Goal: Information Seeking & Learning: Learn about a topic

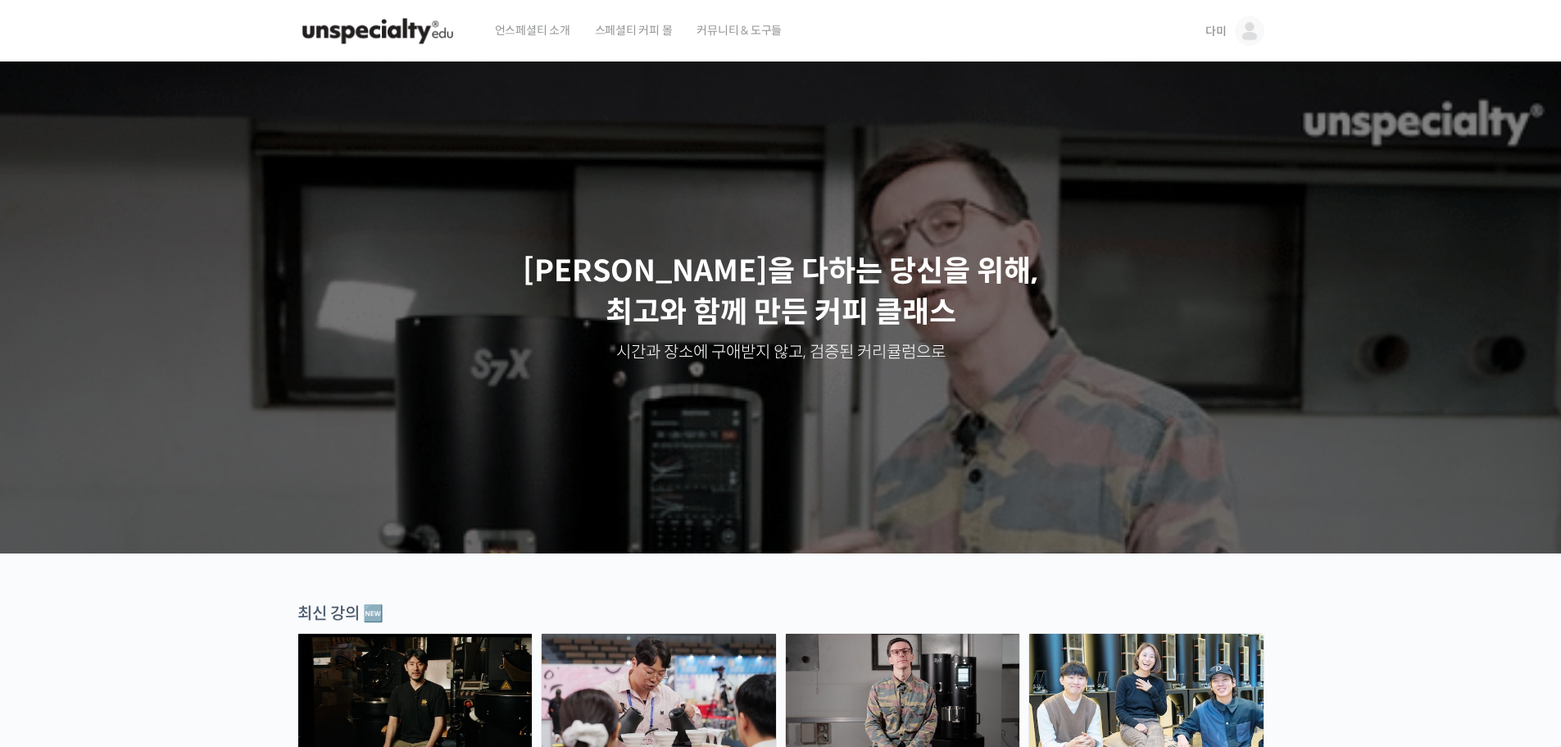
click at [1217, 25] on span "다미" at bounding box center [1215, 31] width 21 height 15
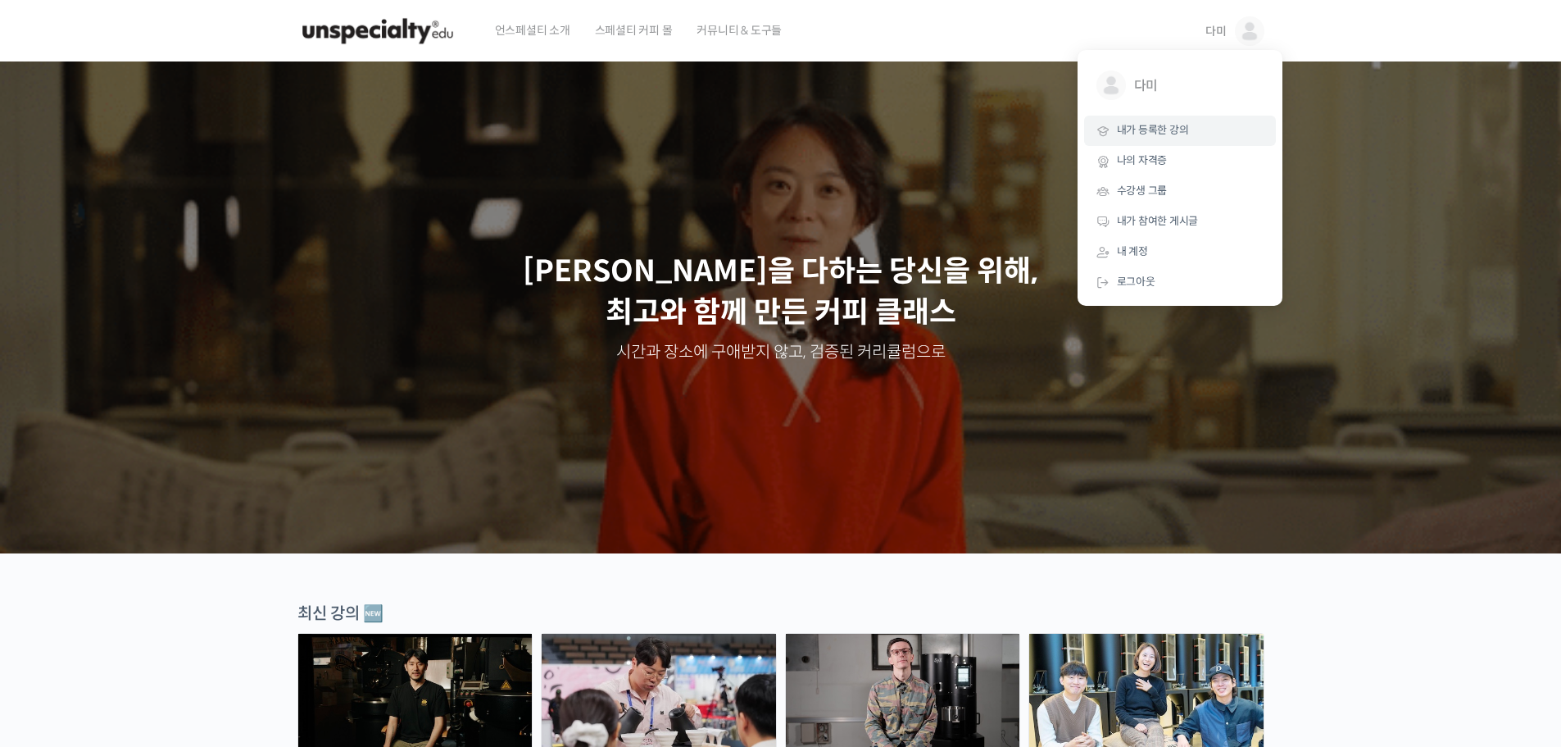
click at [1169, 140] on link "내가 등록한 강의" at bounding box center [1180, 131] width 192 height 30
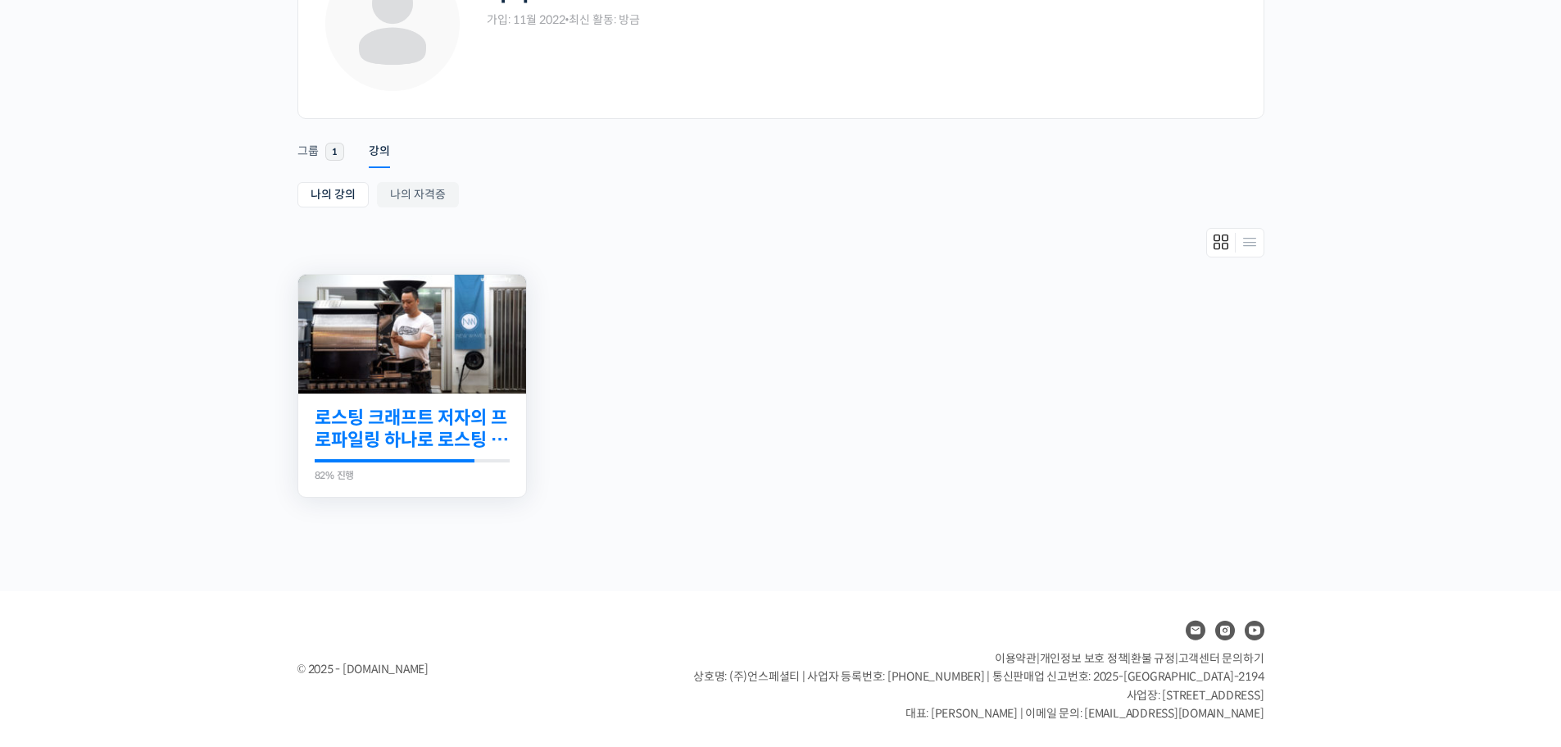
scroll to position [147, 0]
click at [315, 376] on img at bounding box center [412, 333] width 228 height 129
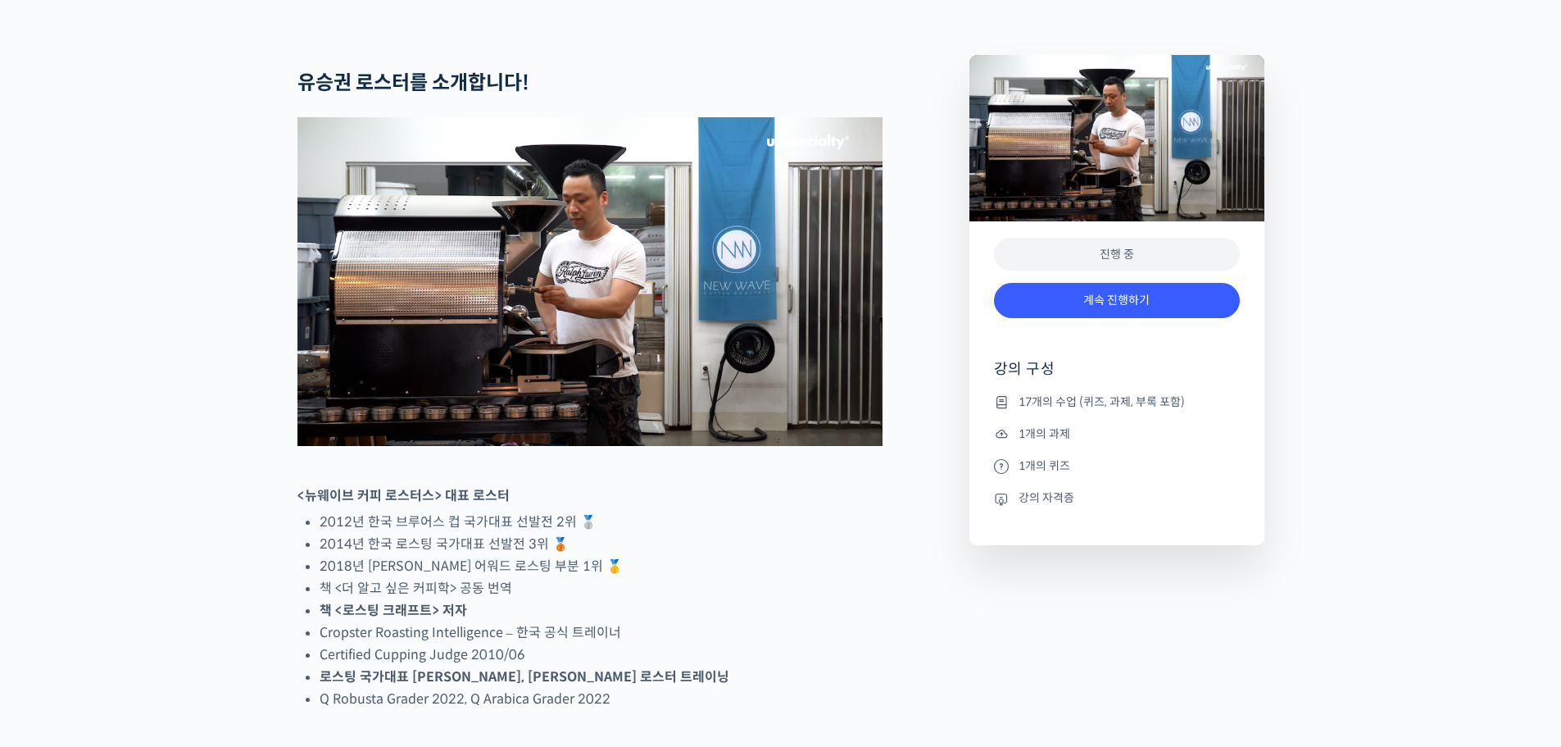
scroll to position [656, 0]
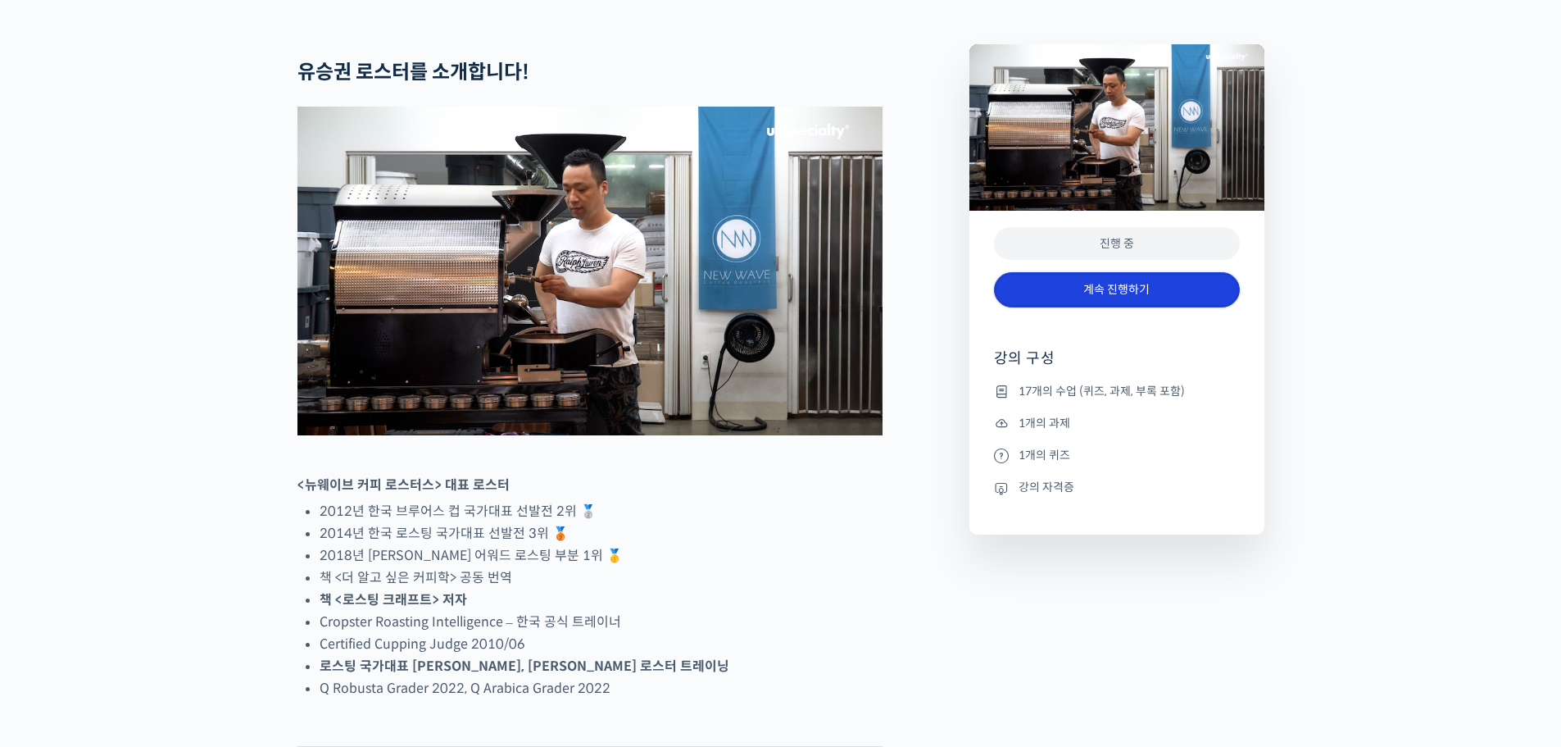
click at [1077, 307] on link "계속 진행하기" at bounding box center [1117, 289] width 246 height 35
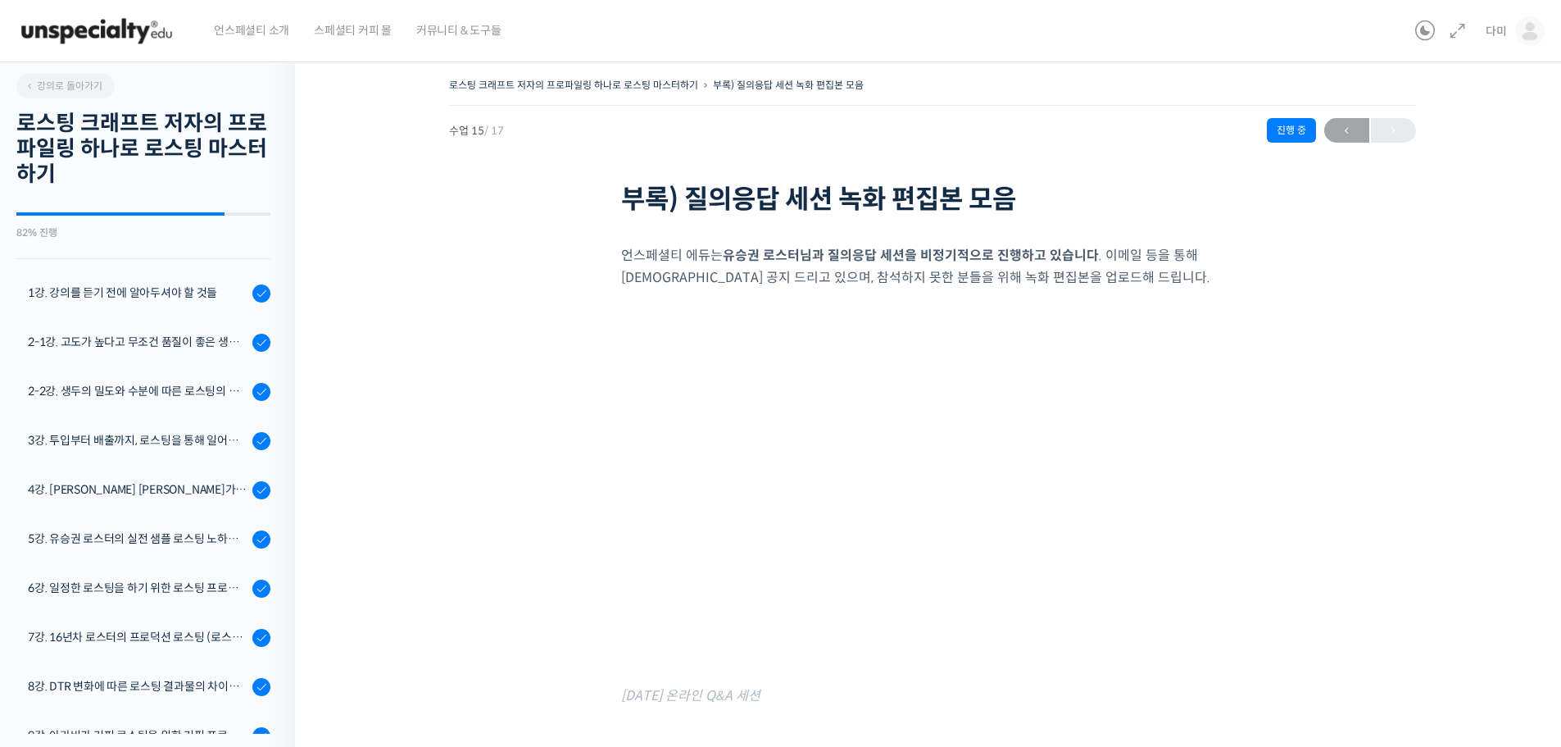
scroll to position [378, 0]
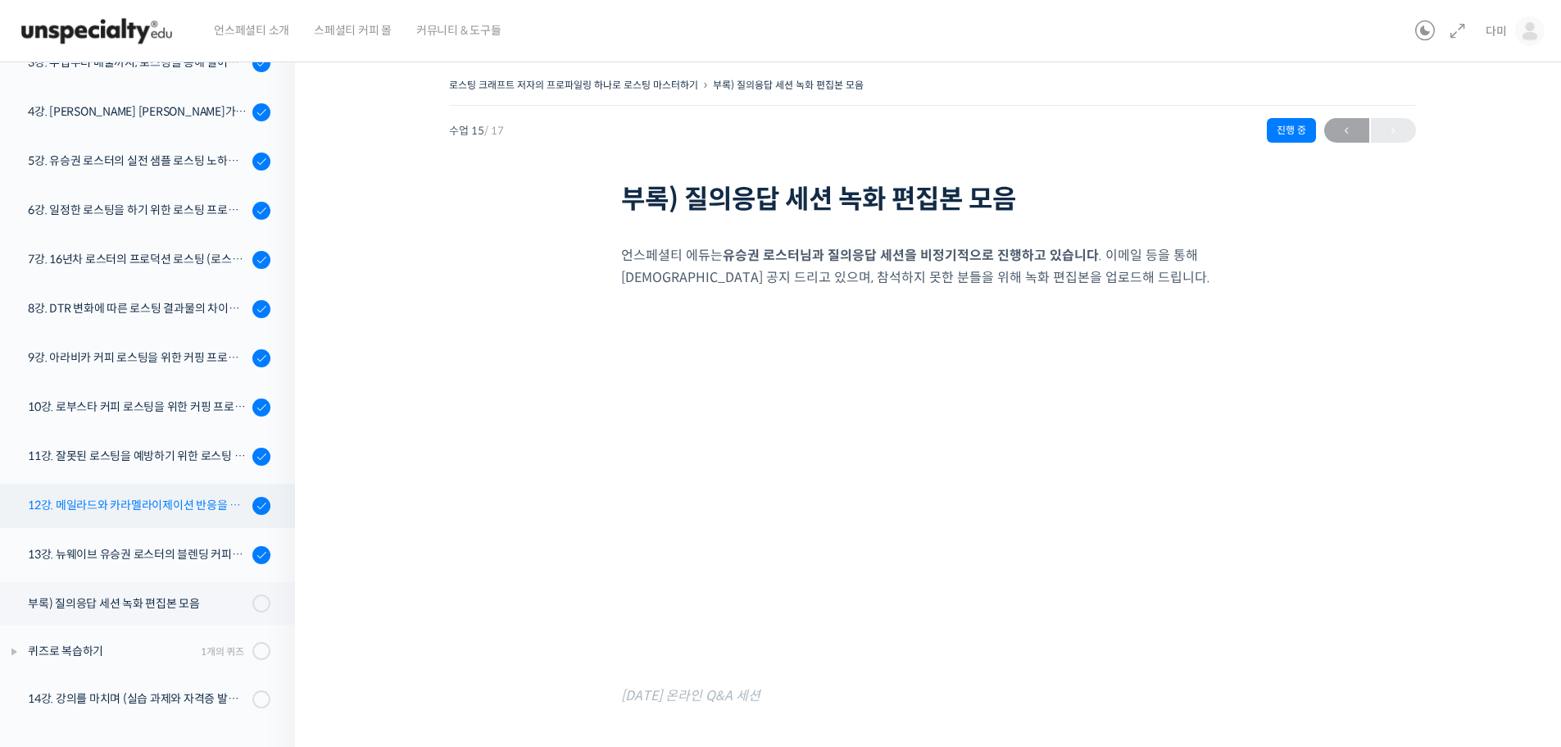
click at [184, 505] on div "12강. 메일라드와 카라멜라이제이션 반응을 알아보고 실전 로스팅에 적용하기" at bounding box center [138, 505] width 220 height 18
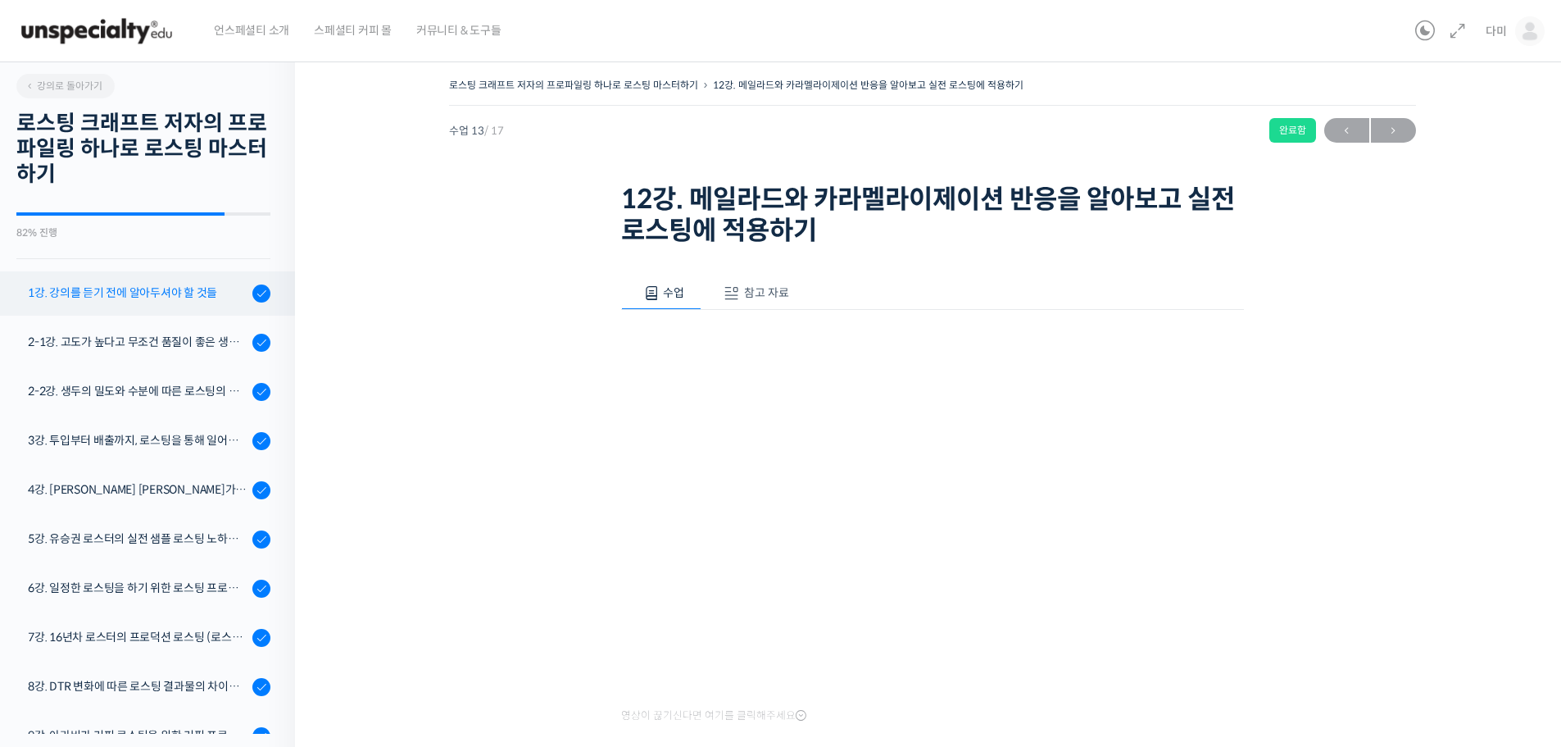
click at [132, 288] on div "1강. 강의를 듣기 전에 알아두셔야 할 것들" at bounding box center [138, 293] width 220 height 18
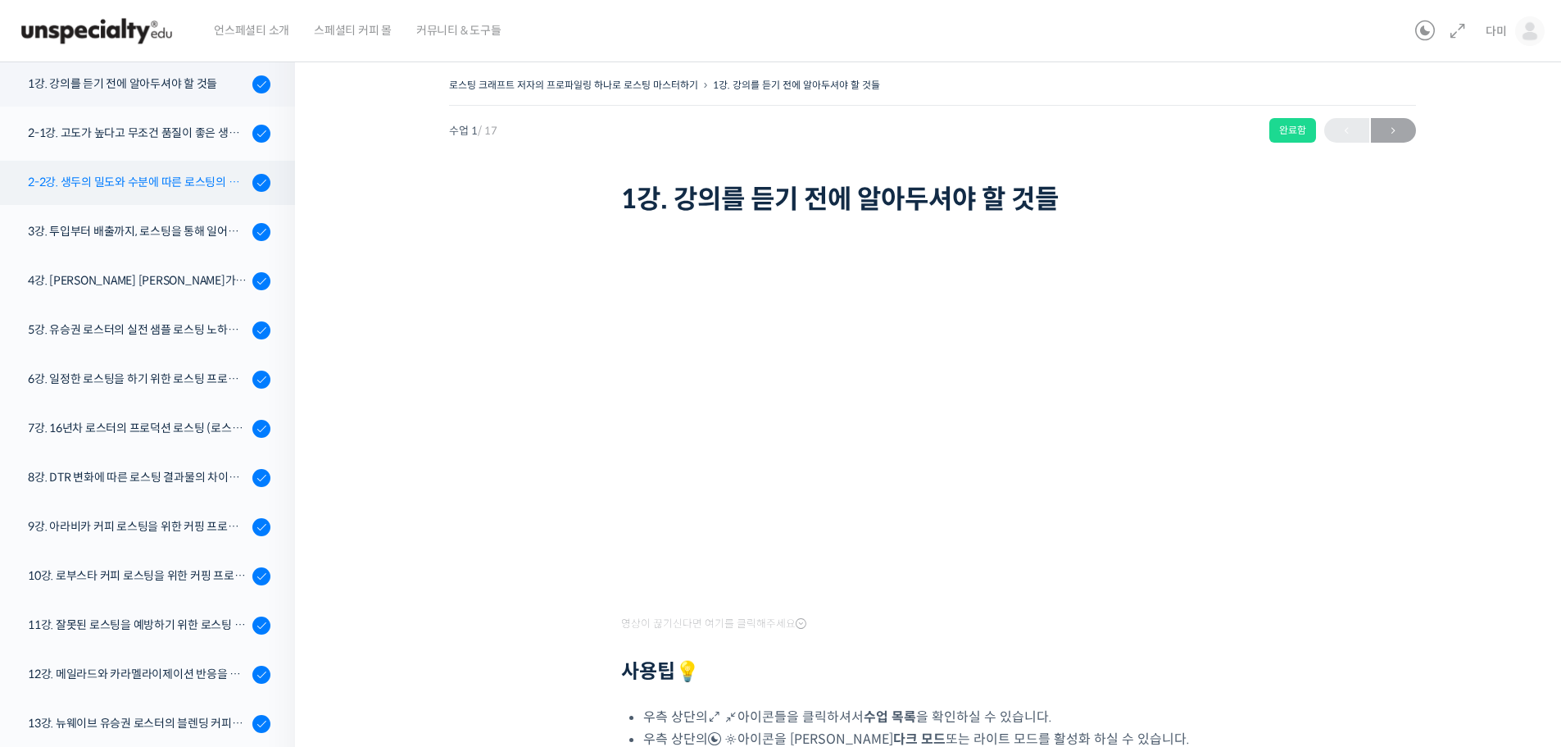
click at [140, 184] on div "2-2강. 생두의 밀도와 수분에 따른 로스팅의 변화 (로스팅을 위한 생두 이론 Part 2)" at bounding box center [138, 182] width 220 height 18
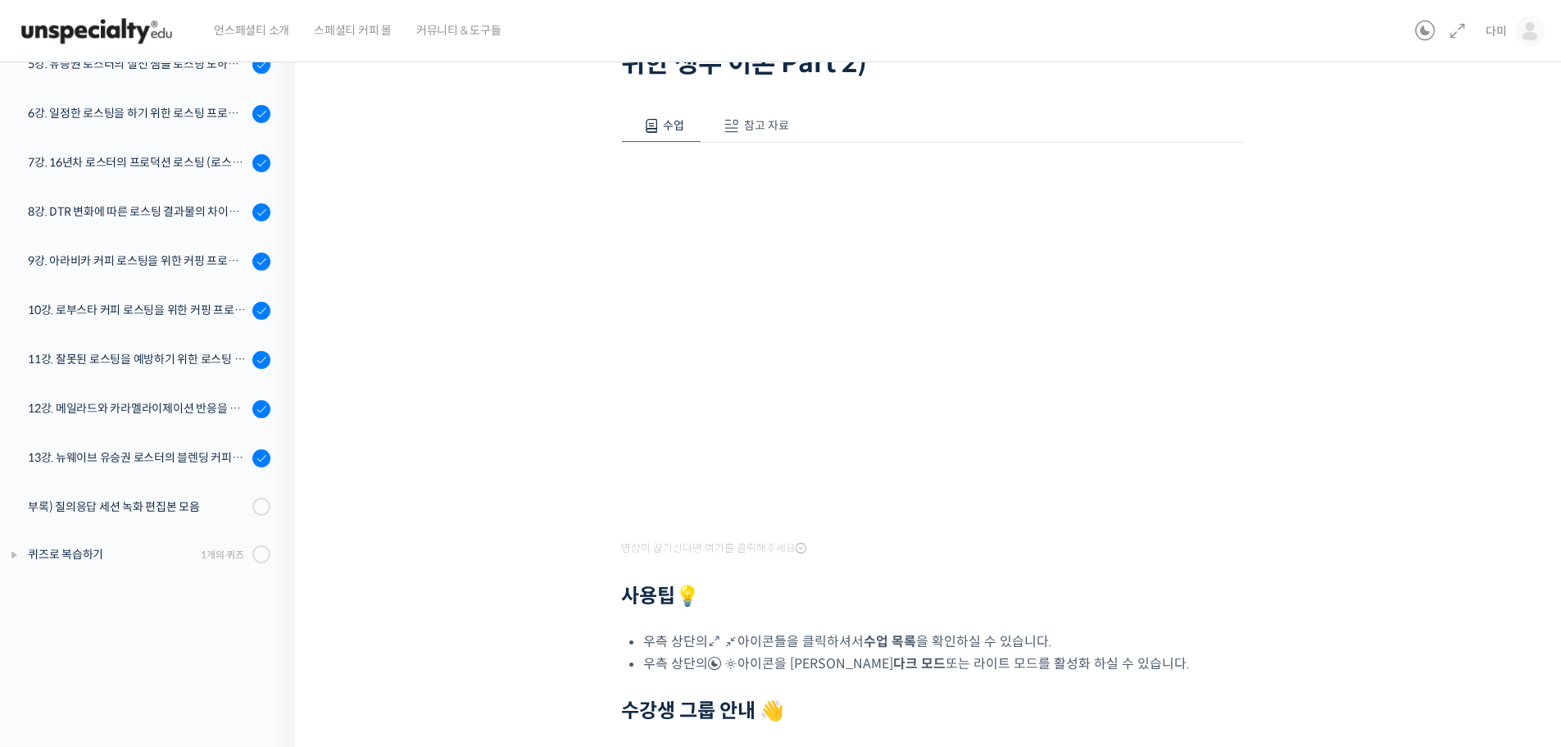
scroll to position [82, 0]
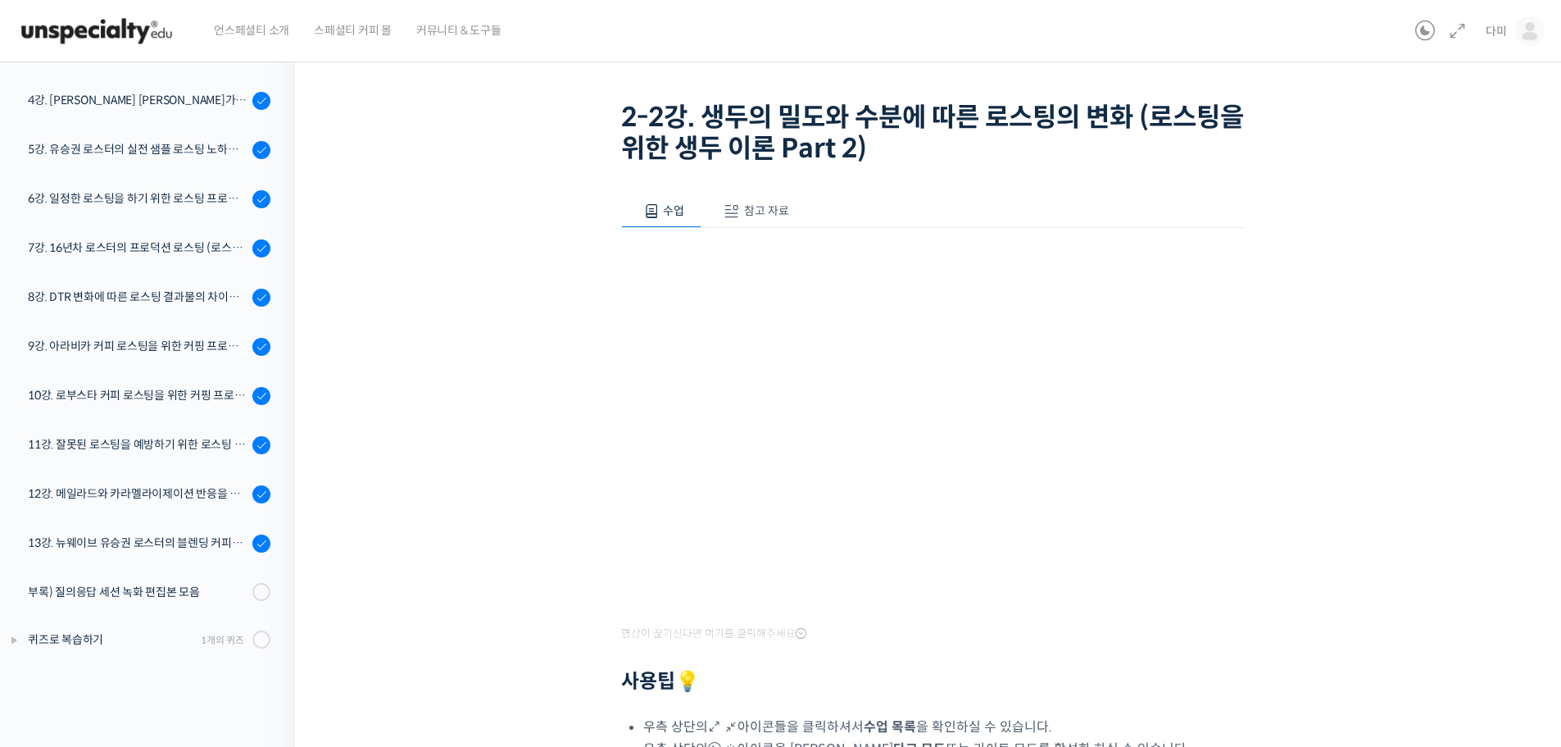
click at [738, 211] on span at bounding box center [732, 211] width 16 height 16
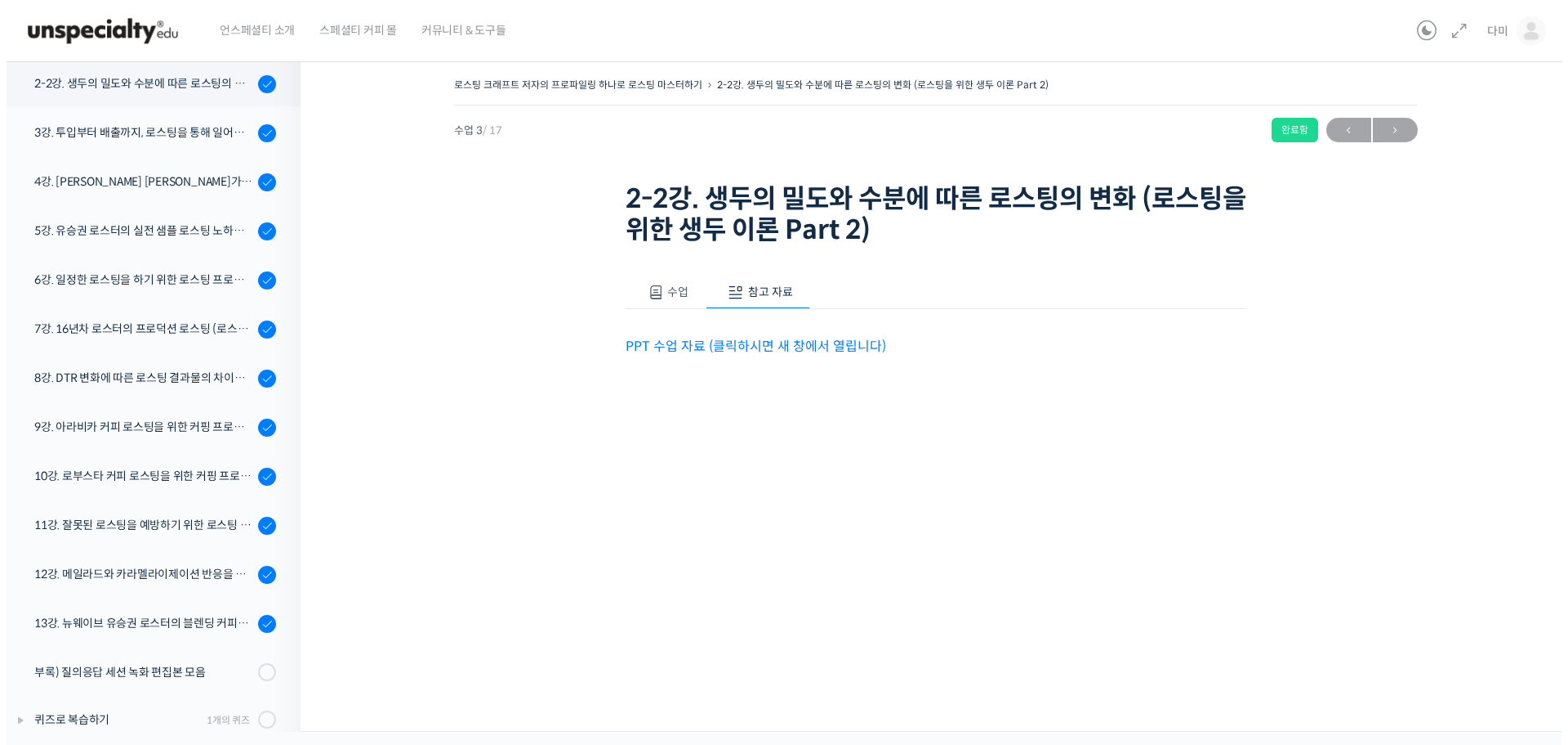
scroll to position [0, 0]
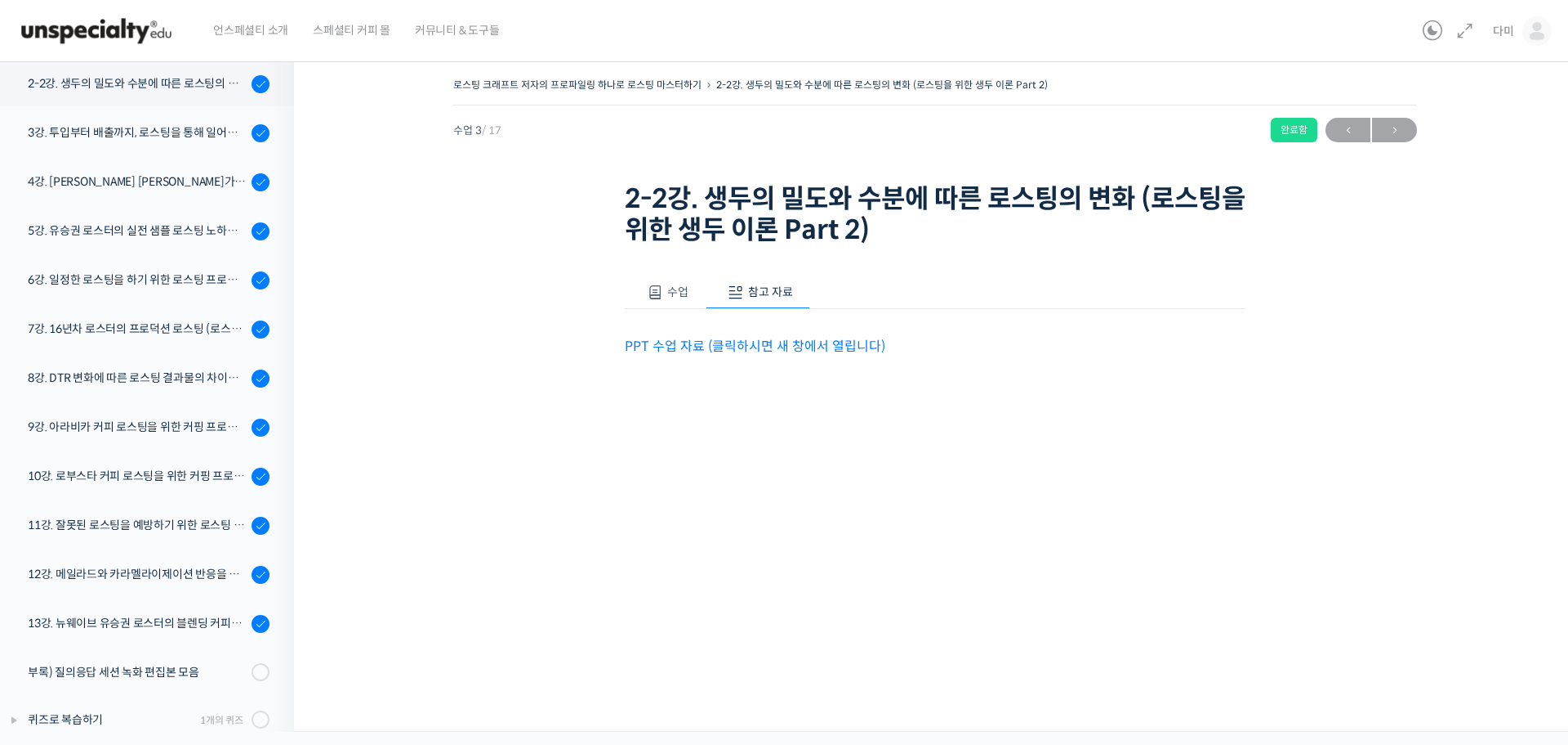
click at [789, 346] on link "PPT 수업 자료 (클릭하시면 새 창에서 열립니다)" at bounding box center [755, 345] width 260 height 17
click at [166, 130] on div "3강. 투입부터 배출까지, 로스팅을 통해 일어나는 화학적 변화를 알아야 로스팅이 보인다" at bounding box center [138, 133] width 219 height 18
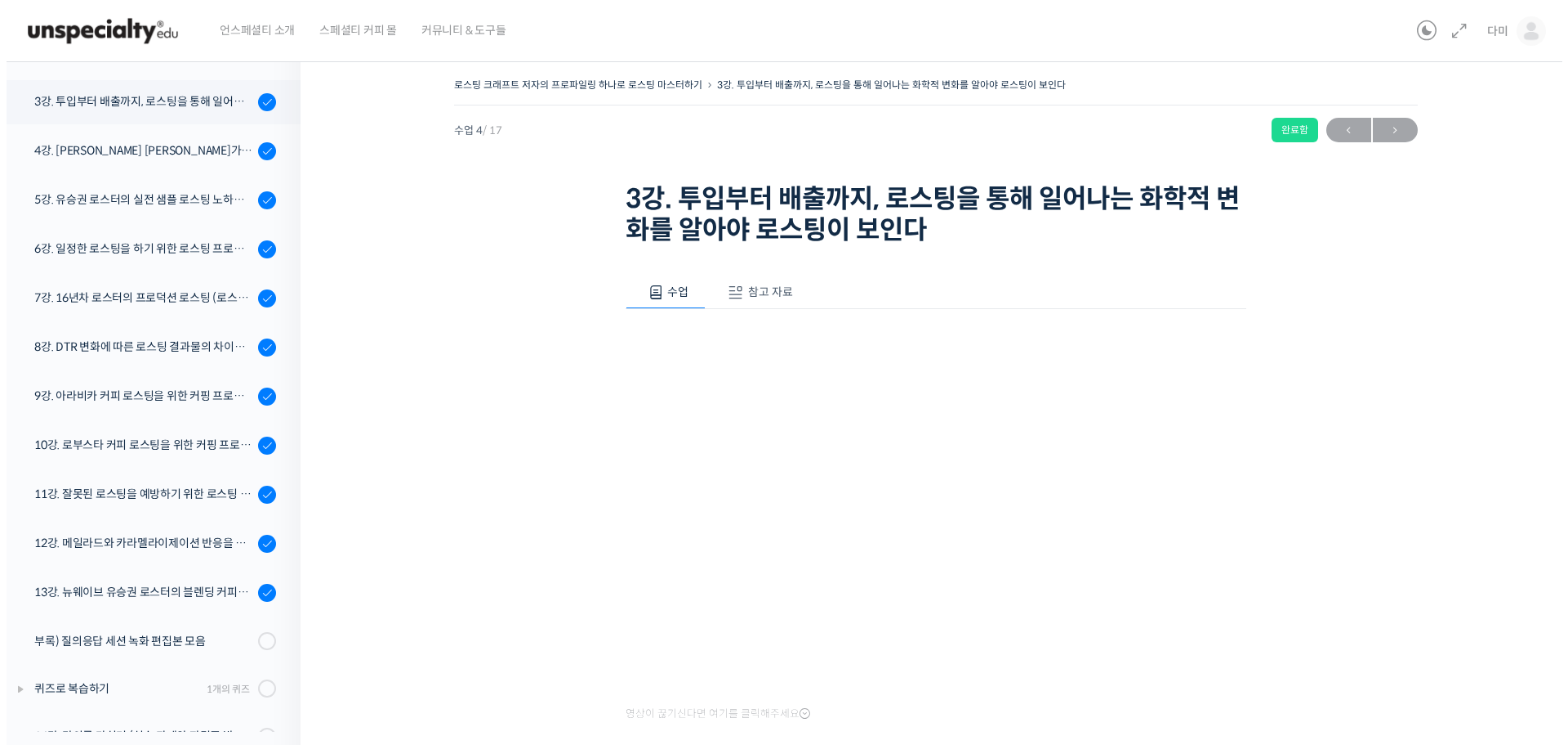
scroll to position [355, 0]
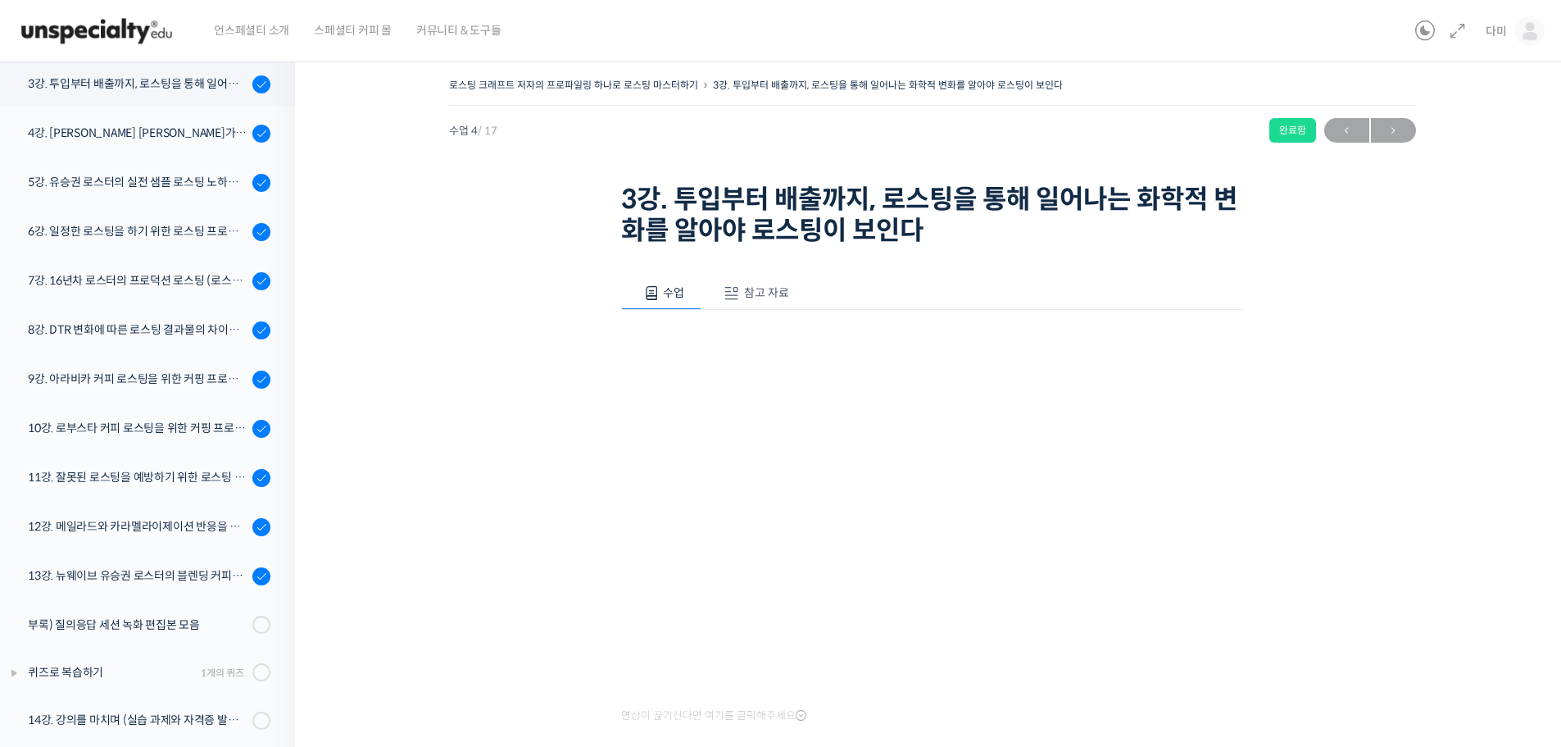
click at [757, 289] on span "참고 자료" at bounding box center [766, 292] width 45 height 15
click at [790, 346] on link "PPT 수업 자료 (클릭하시면 새 창에서 열립니다)" at bounding box center [757, 346] width 261 height 17
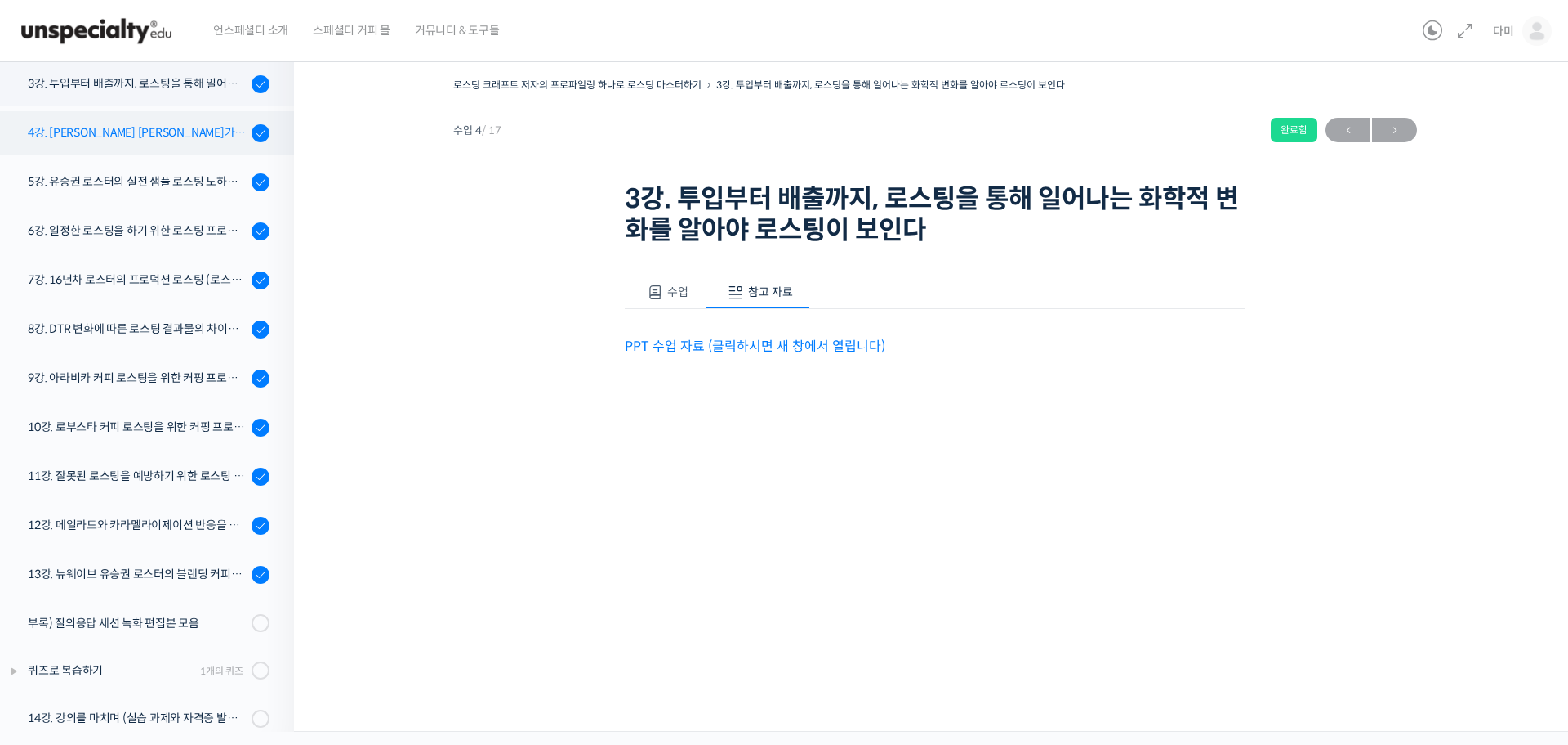
click at [152, 137] on div "4강. 유승권 대표가 추천하는 로스팅 머신의 관리 및 세팅 방법 - 프로밧, 기센" at bounding box center [138, 133] width 219 height 18
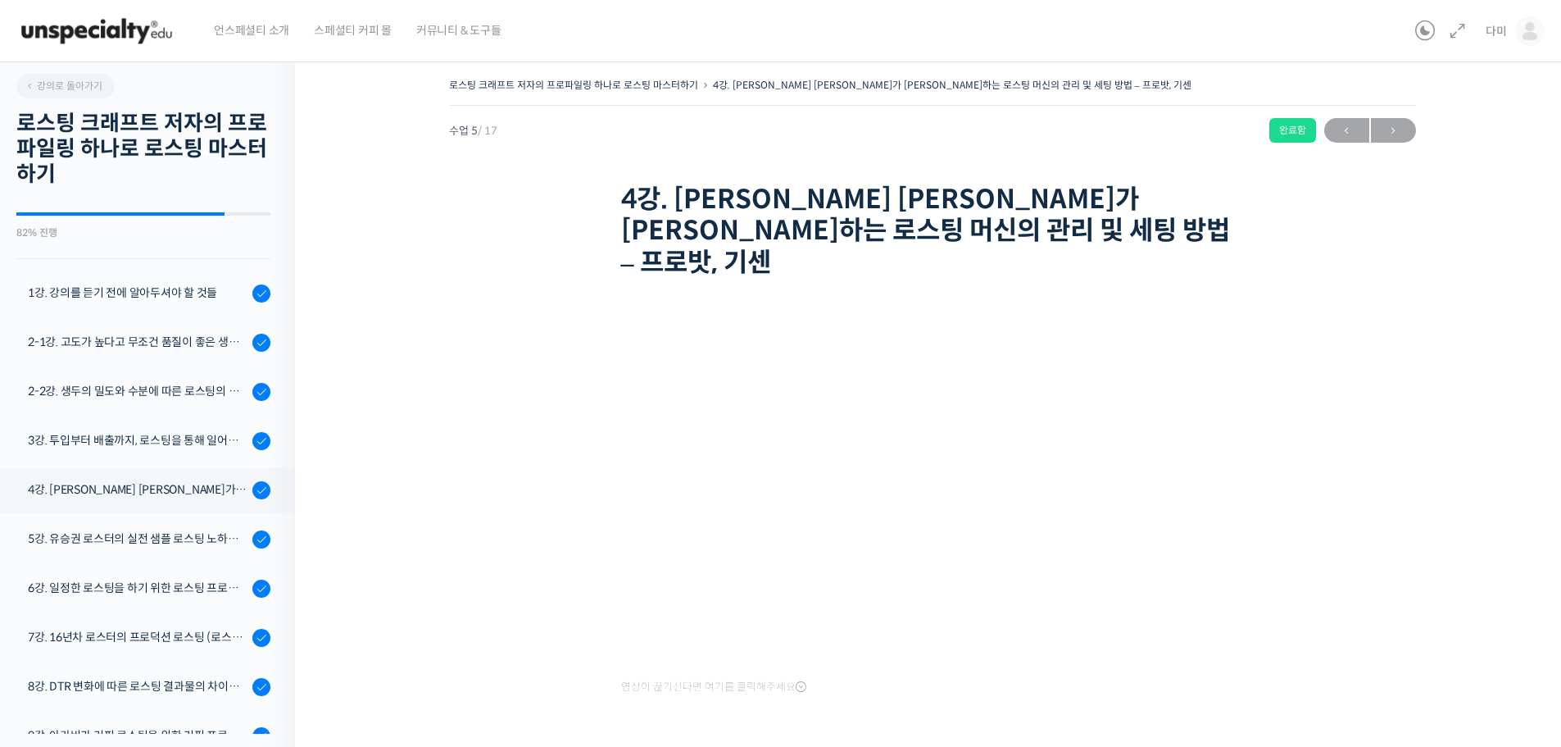
scroll to position [378, 0]
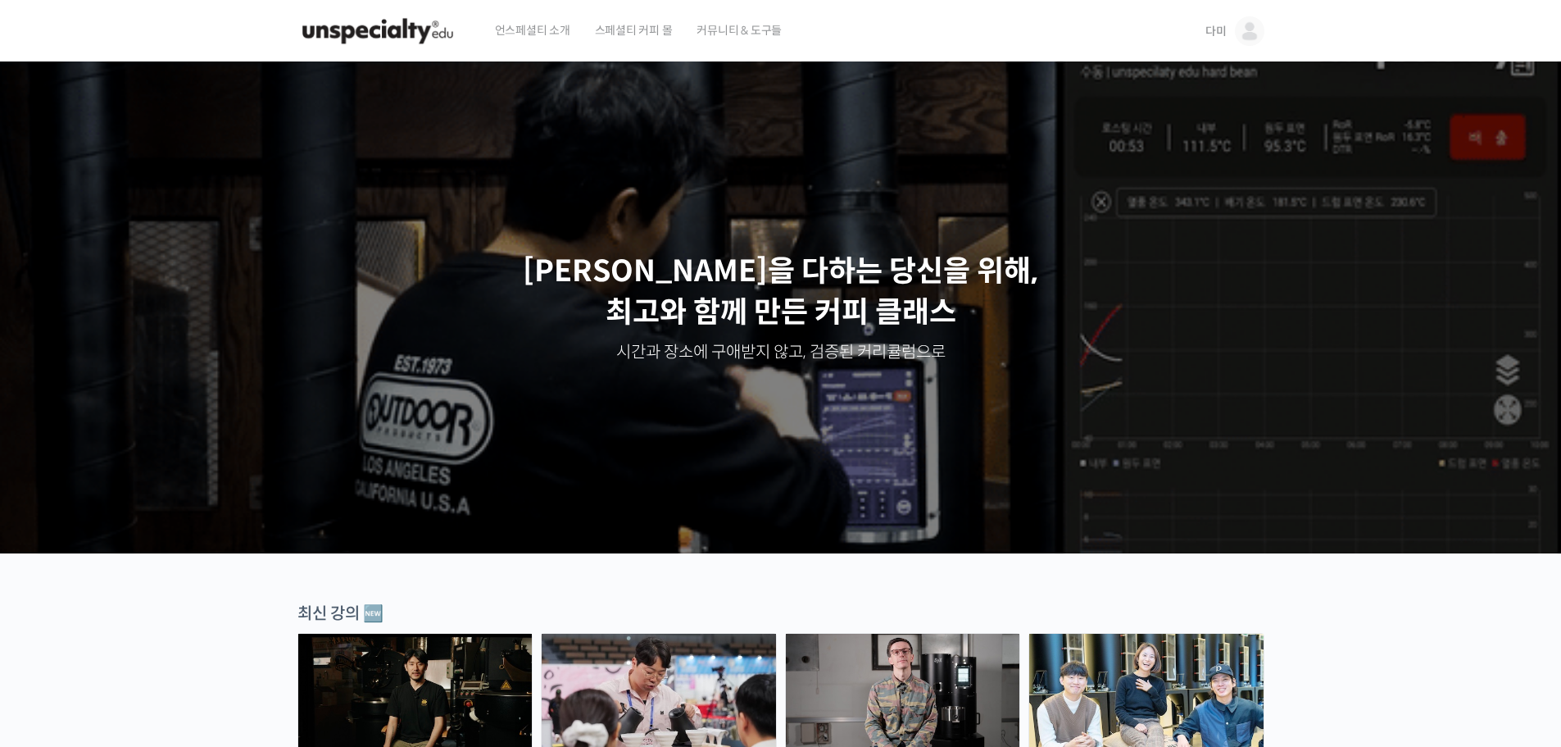
click at [1244, 24] on img at bounding box center [1250, 31] width 30 height 30
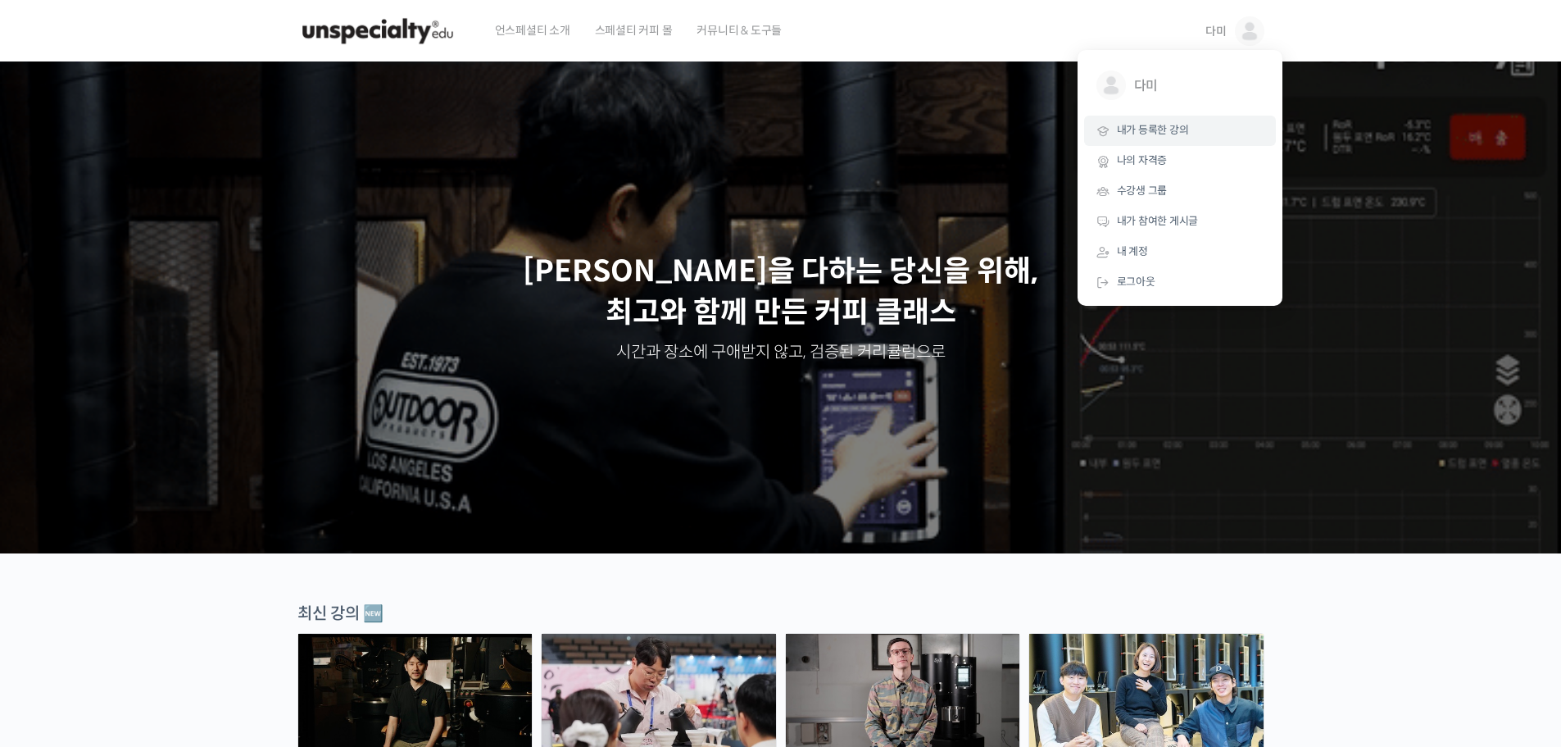
click at [1211, 134] on link "내가 등록한 강의" at bounding box center [1180, 131] width 192 height 30
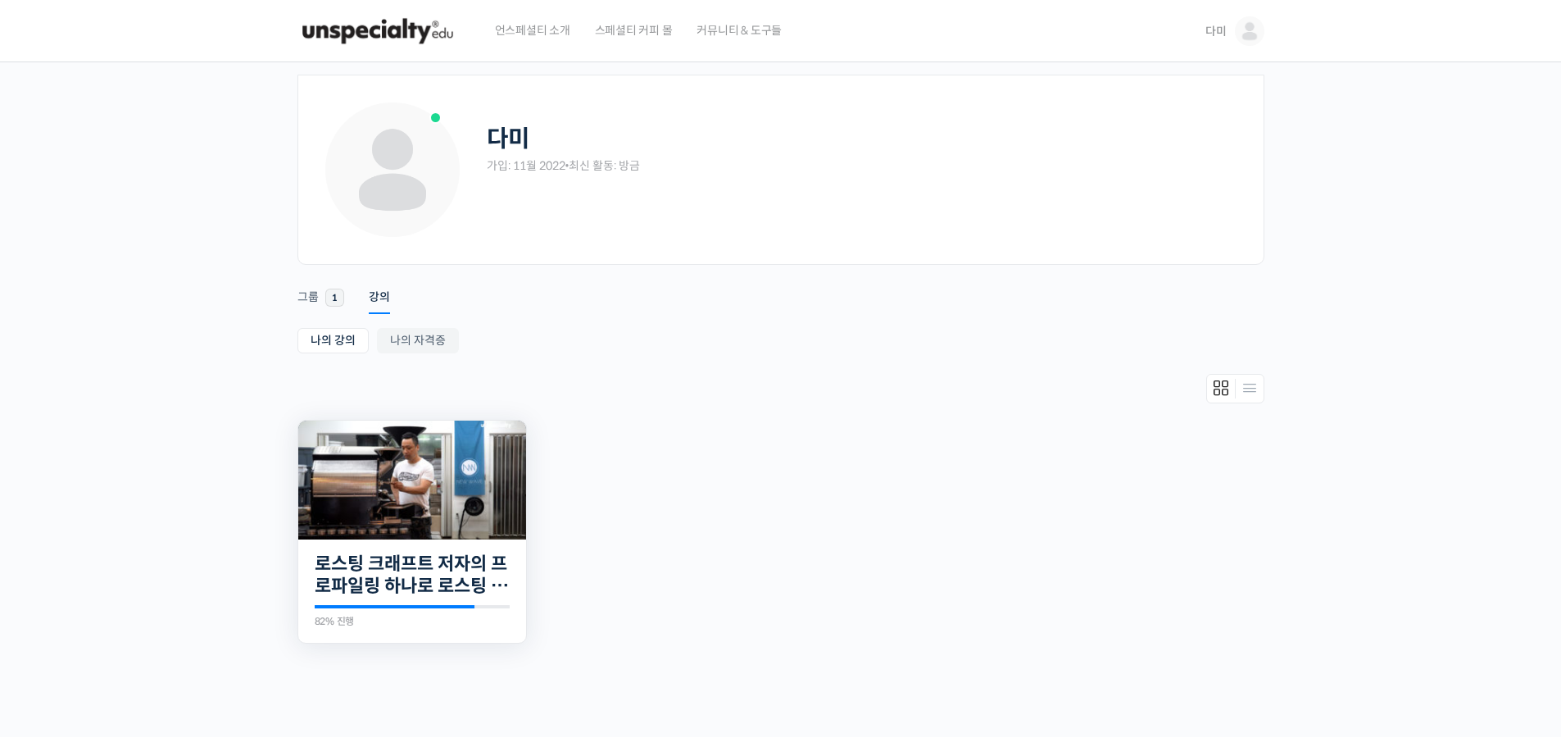
drag, startPoint x: 296, startPoint y: 548, endPoint x: 334, endPoint y: 543, distance: 38.8
click at [297, 547] on li "진행 중 17개의 수업 로스팅 크래프트 저자의 프로파일링 하나로 로스팅 마스터하기 82% 진행 최근 활동: 2025년 01월 05일 7:41 …" at bounding box center [412, 532] width 246 height 224
click at [375, 537] on img at bounding box center [412, 479] width 228 height 129
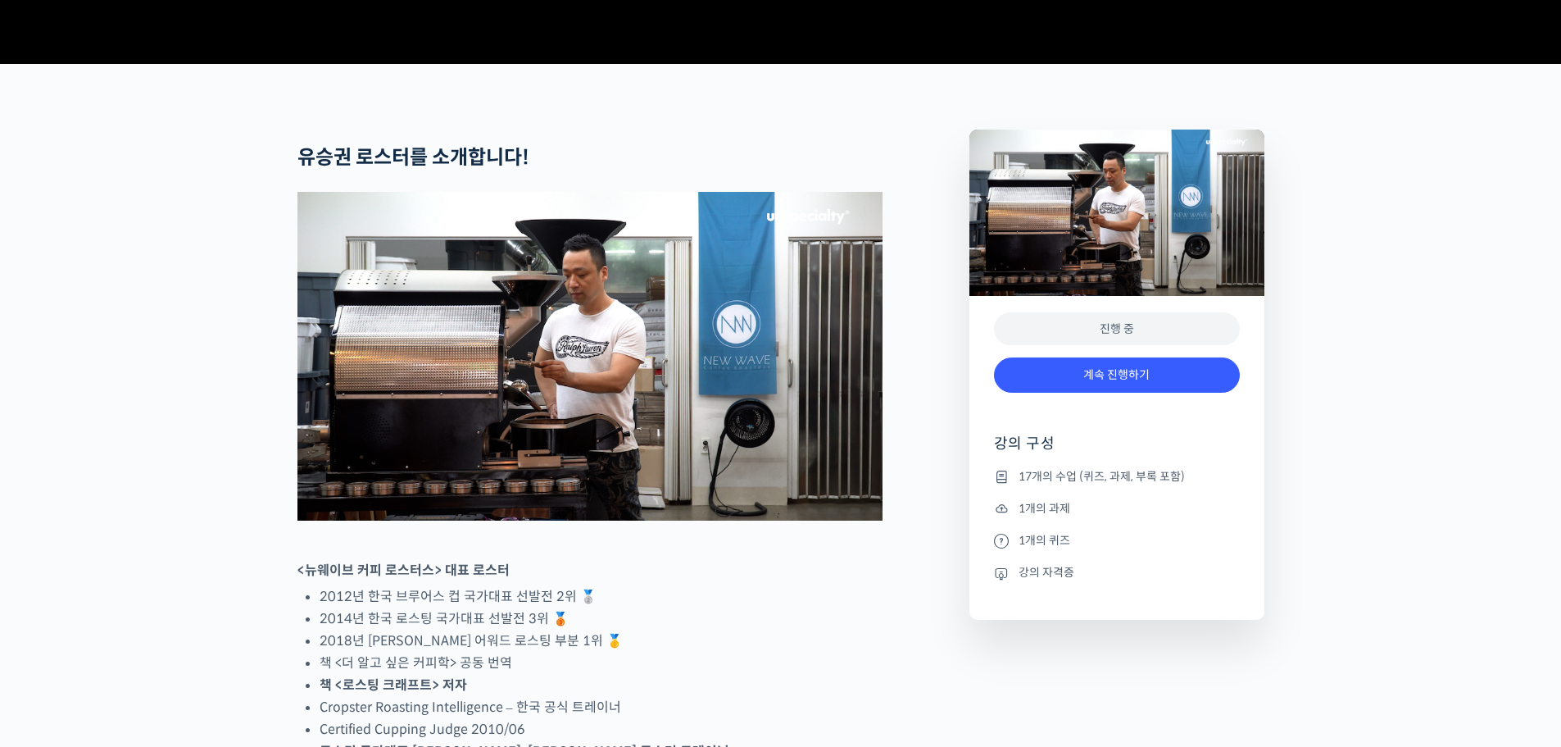
scroll to position [574, 0]
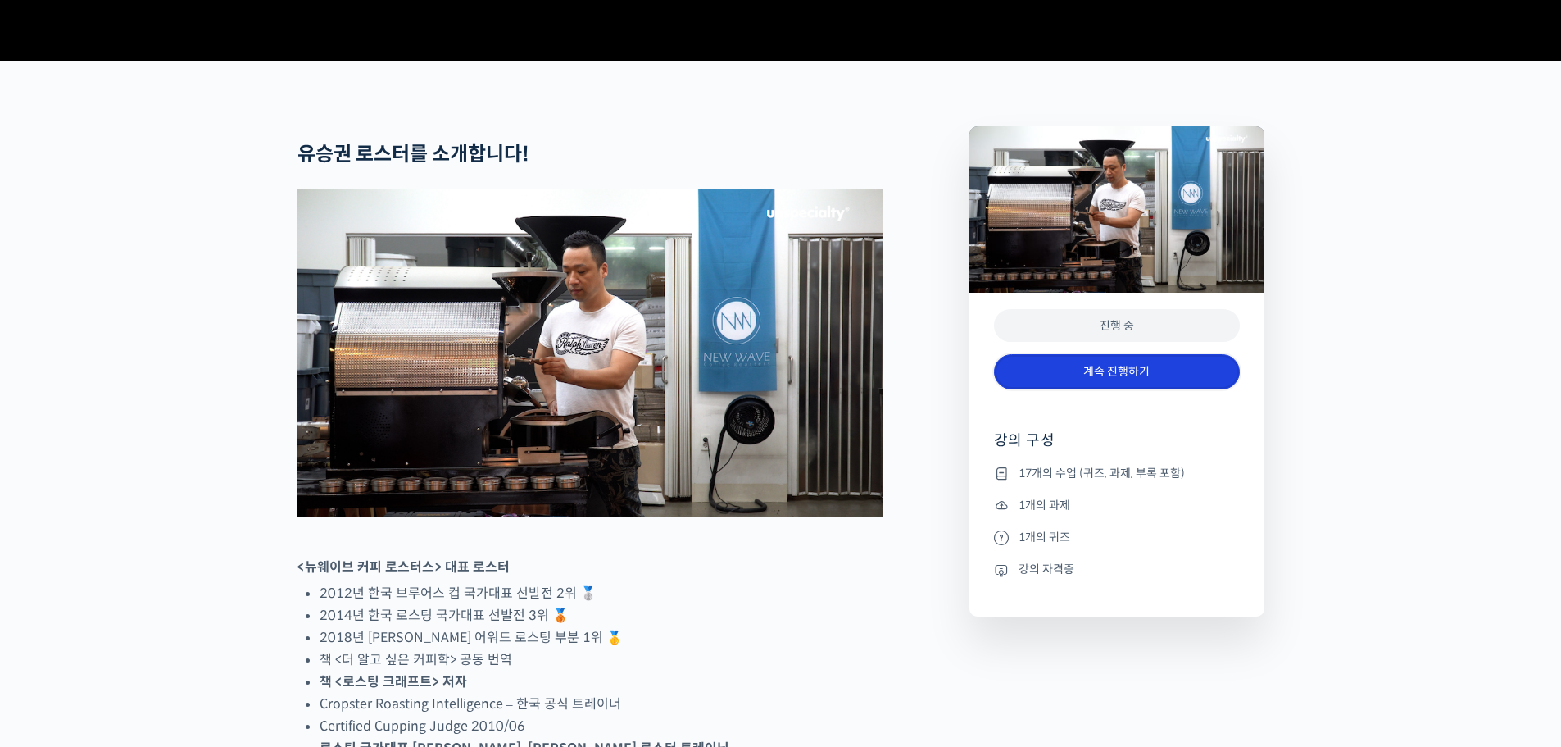
click at [1067, 389] on link "계속 진행하기" at bounding box center [1117, 371] width 246 height 35
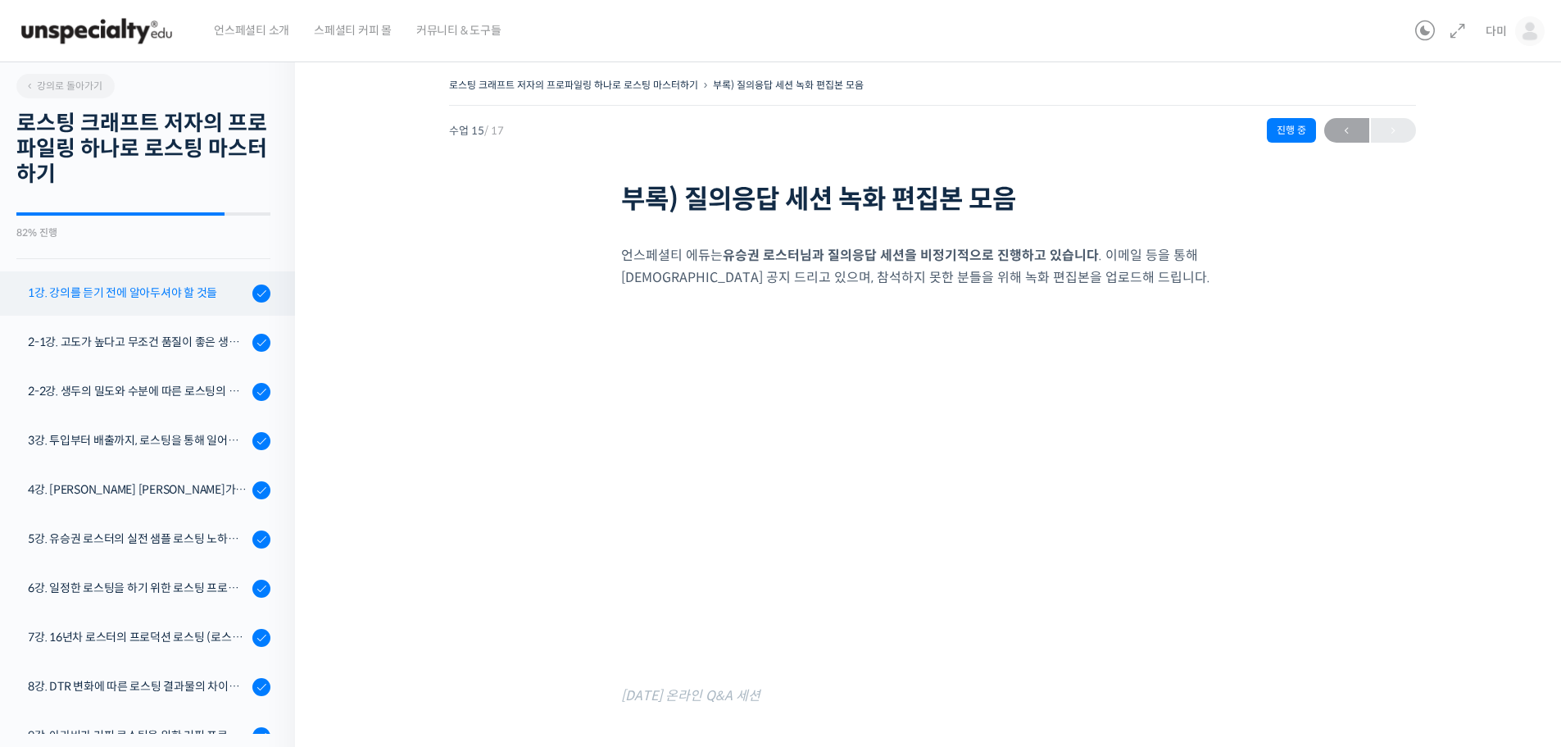
click at [171, 300] on div "1강. 강의를 듣기 전에 알아두셔야 할 것들" at bounding box center [138, 293] width 220 height 18
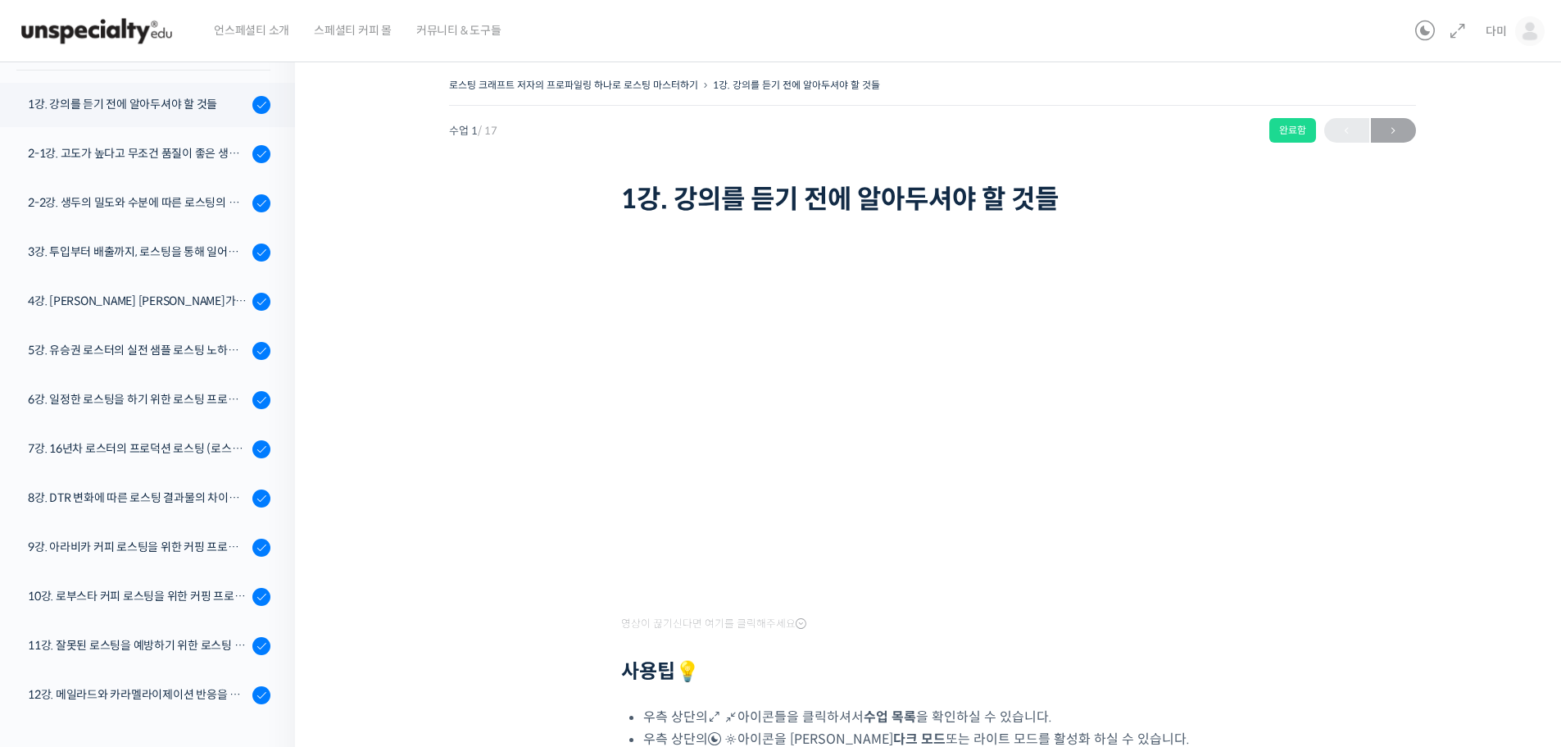
scroll to position [209, 0]
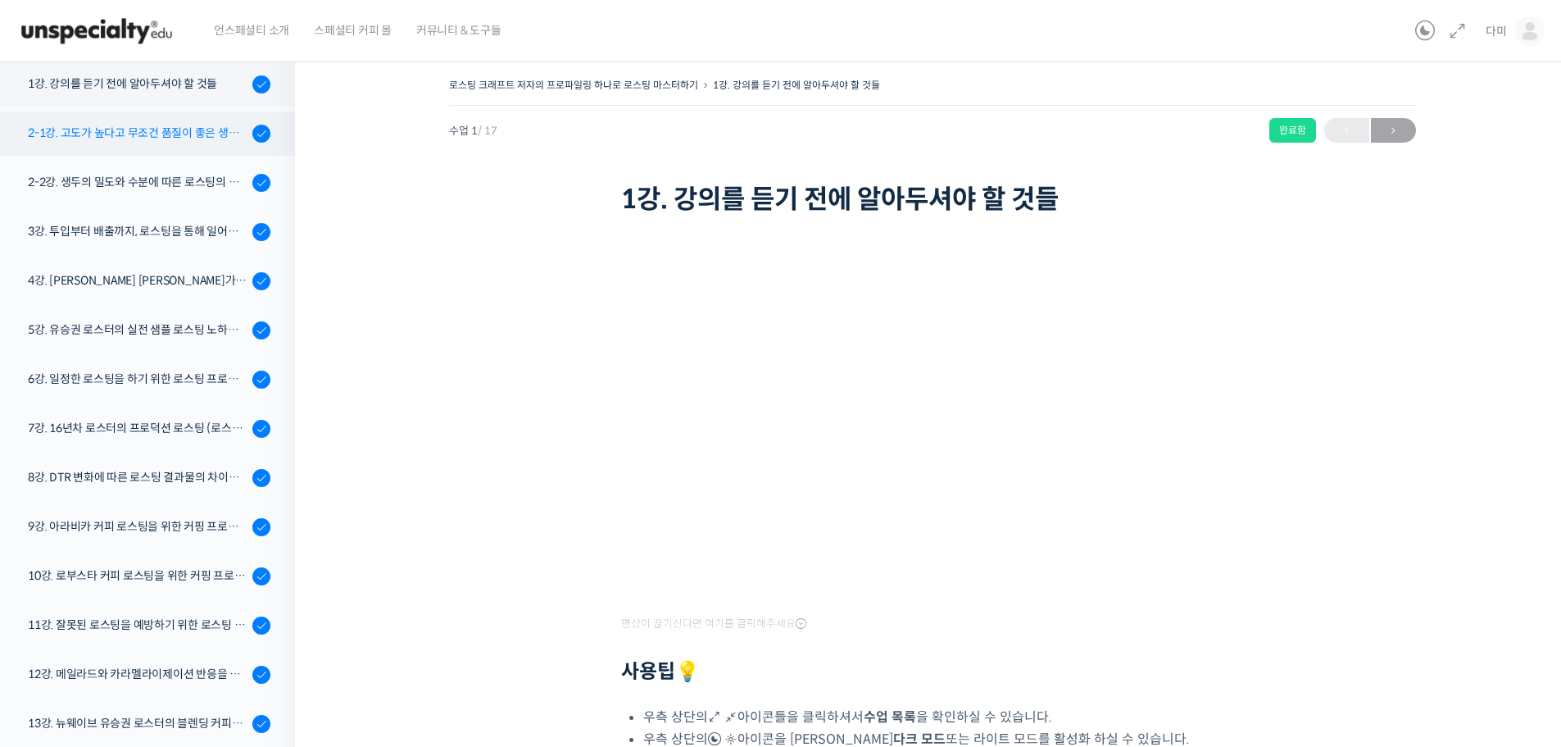
click at [88, 125] on div "2-1강. 고도가 높다고 무조건 품질이 좋은 생두가 아닌 이유 (로스팅을 위한 생두 이론 Part 1)" at bounding box center [138, 133] width 220 height 18
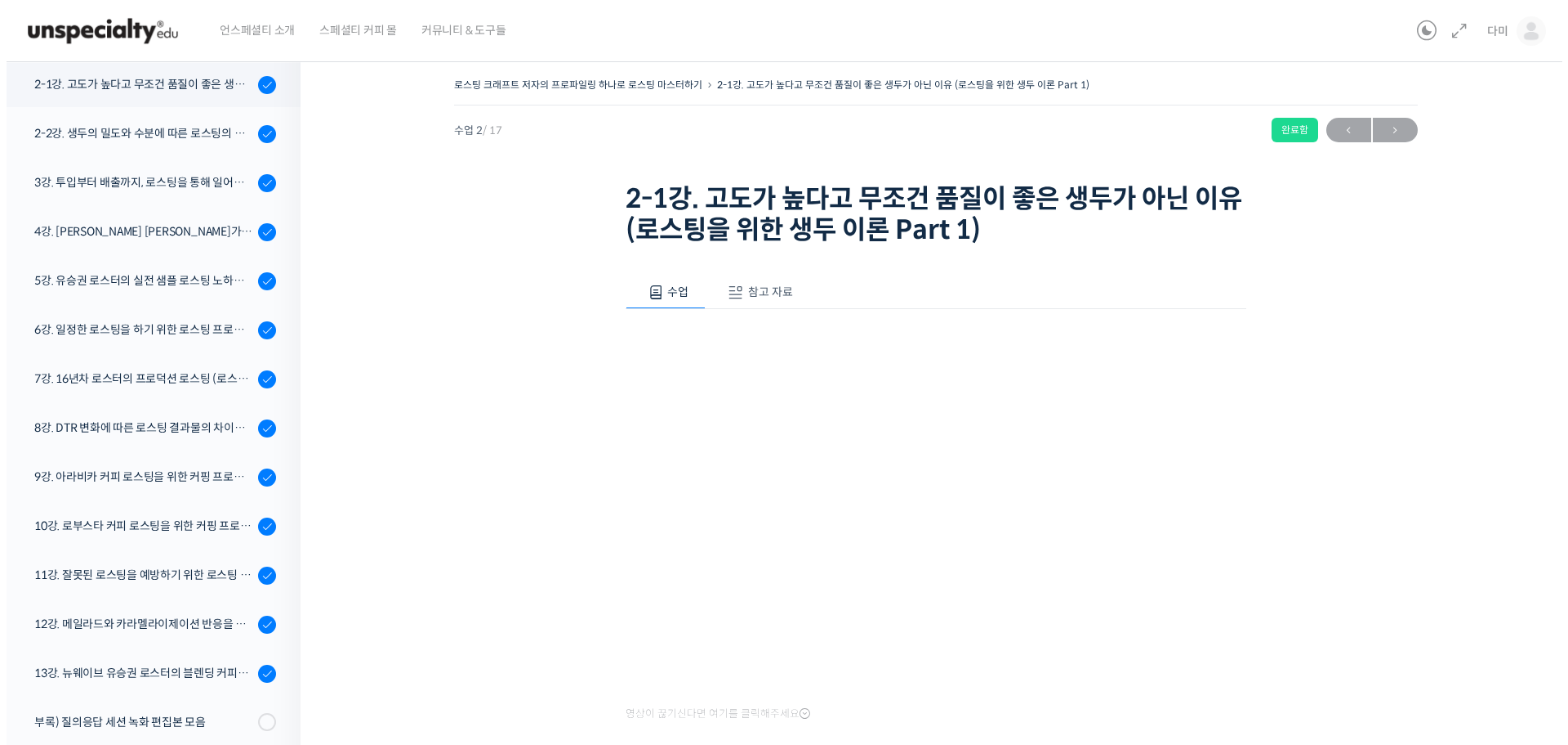
scroll to position [257, 0]
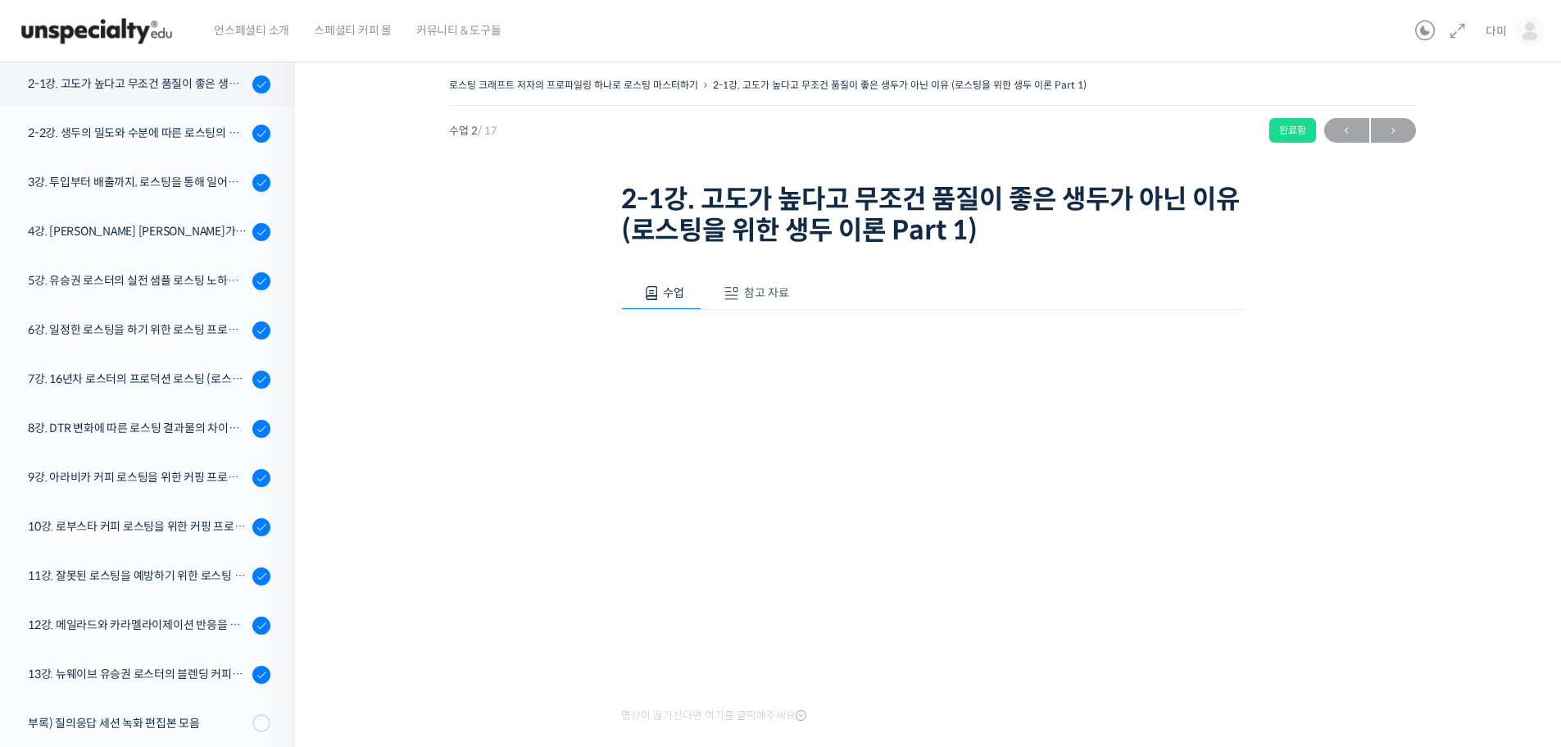
click at [770, 291] on span "참고 자료" at bounding box center [766, 292] width 45 height 15
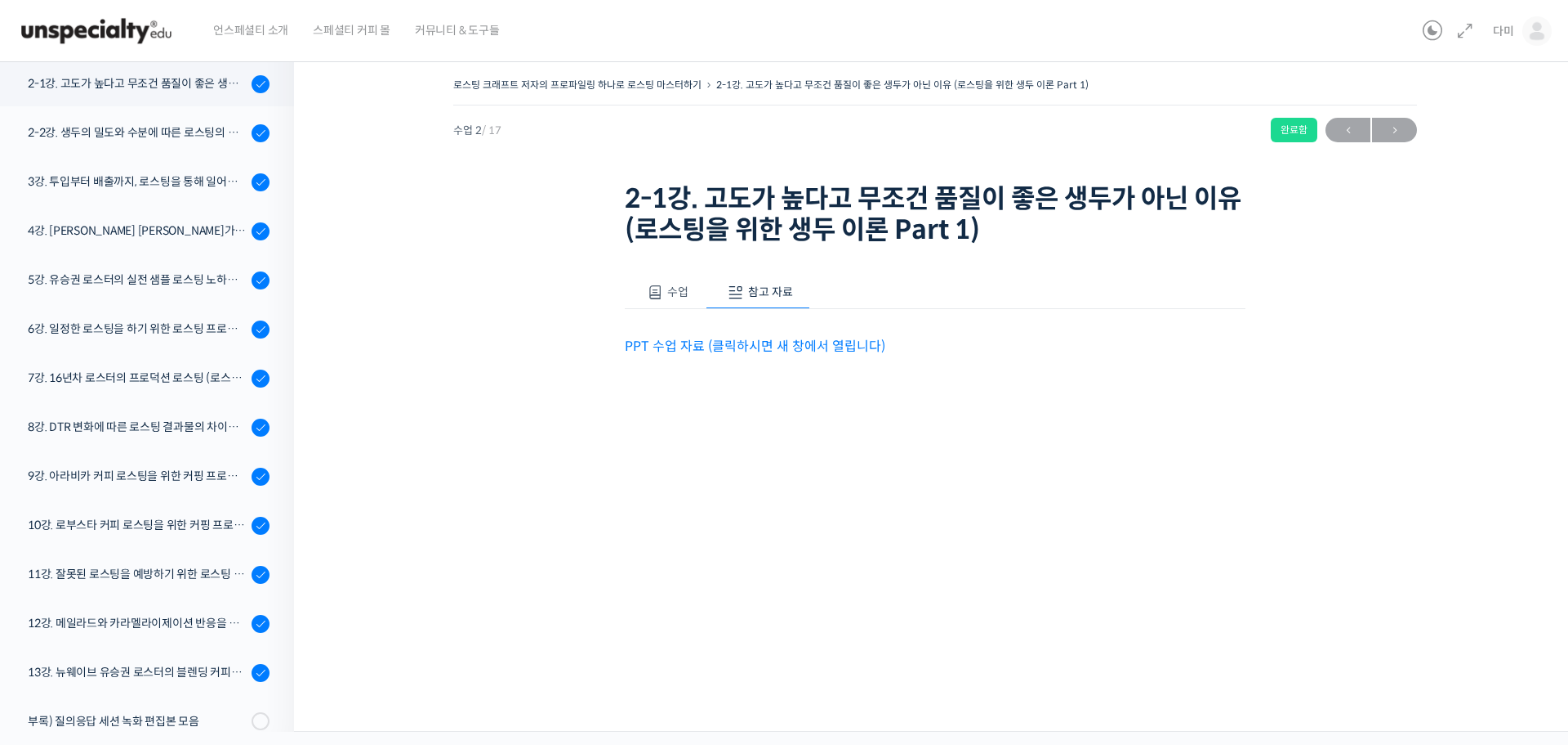
click at [774, 348] on link "PPT 수업 자료 (클릭하시면 새 창에서 열립니다)" at bounding box center [755, 345] width 260 height 17
